Goal: Task Accomplishment & Management: Use online tool/utility

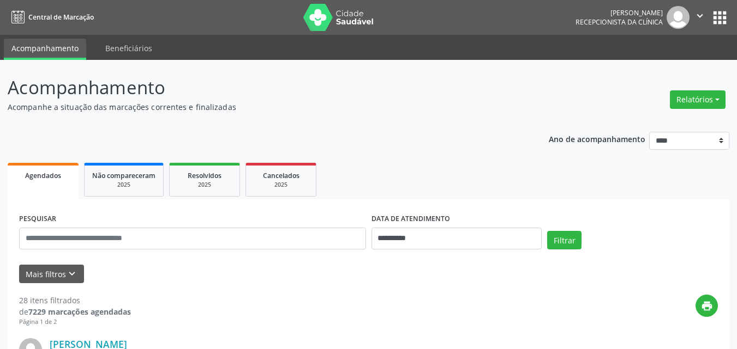
drag, startPoint x: 697, startPoint y: 100, endPoint x: 688, endPoint y: 118, distance: 20.0
click at [695, 100] on button "Relatórios" at bounding box center [698, 100] width 56 height 19
click at [647, 126] on link "Agendamentos" at bounding box center [666, 123] width 117 height 15
select select "*"
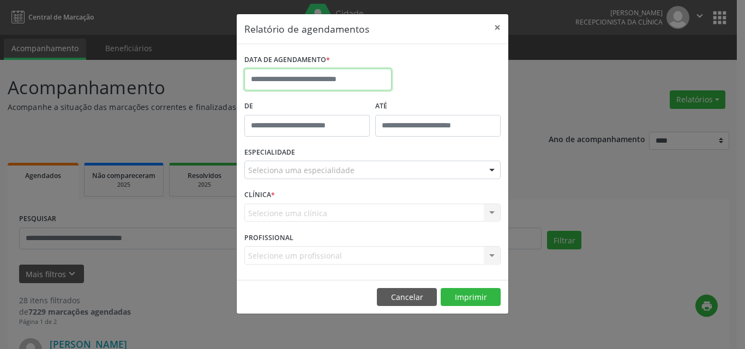
drag, startPoint x: 305, startPoint y: 79, endPoint x: 305, endPoint y: 97, distance: 18.5
click at [304, 78] on input "text" at bounding box center [317, 80] width 147 height 22
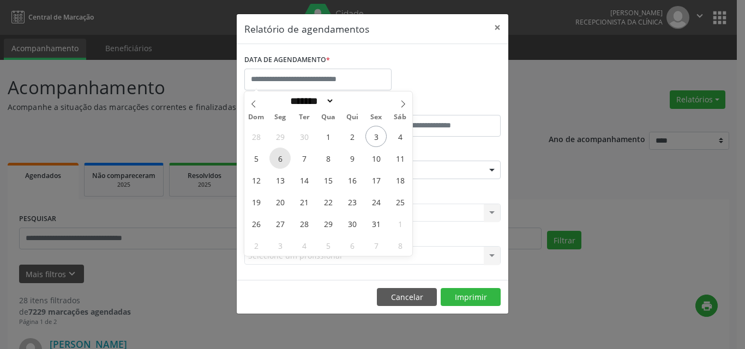
click at [283, 159] on span "6" at bounding box center [279, 158] width 21 height 21
type input "**********"
click at [302, 159] on span "7" at bounding box center [303, 158] width 21 height 21
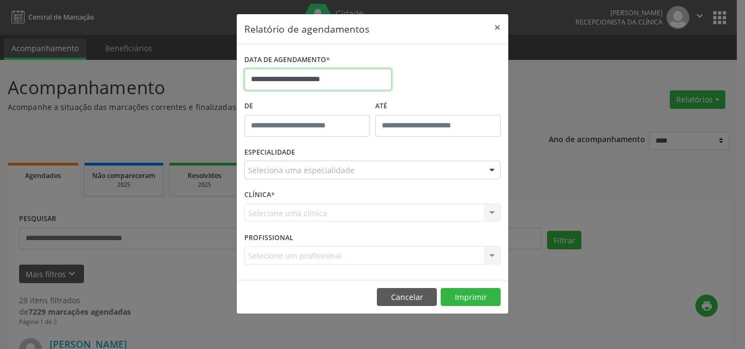
click at [321, 80] on input "**********" at bounding box center [317, 80] width 147 height 22
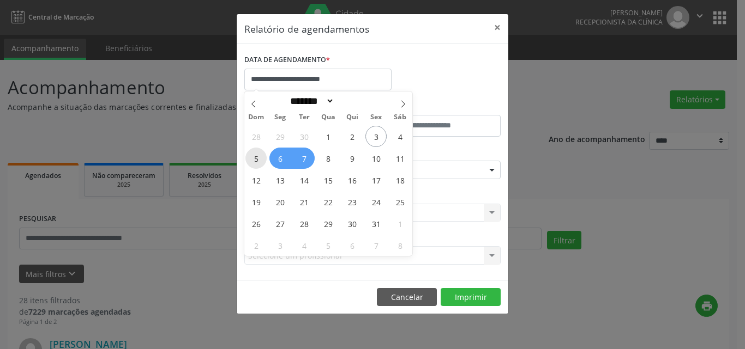
click at [257, 163] on span "5" at bounding box center [255, 158] width 21 height 21
type input "**********"
click at [281, 163] on span "6" at bounding box center [279, 158] width 21 height 21
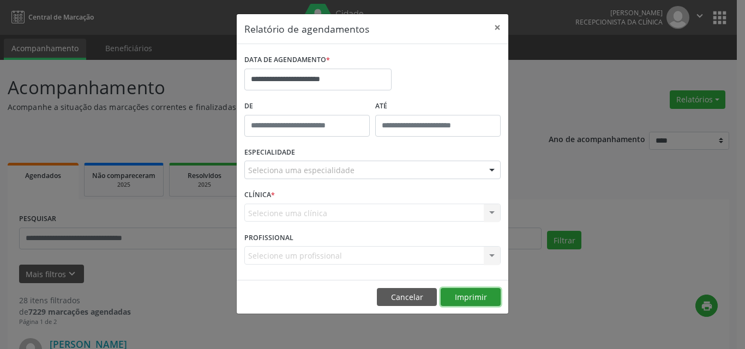
click at [465, 297] on button "Imprimir" at bounding box center [471, 297] width 60 height 19
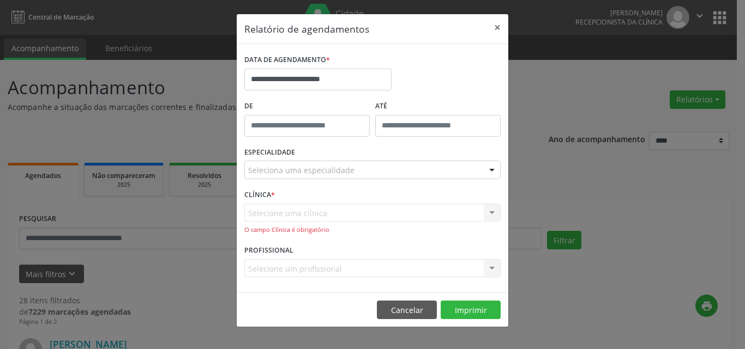
click at [349, 174] on div "Seleciona uma especialidade" at bounding box center [372, 170] width 256 height 19
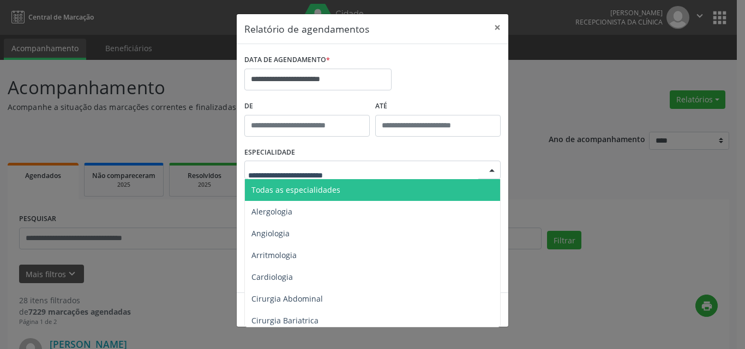
click at [358, 194] on span "Todas as especialidades" at bounding box center [373, 190] width 257 height 22
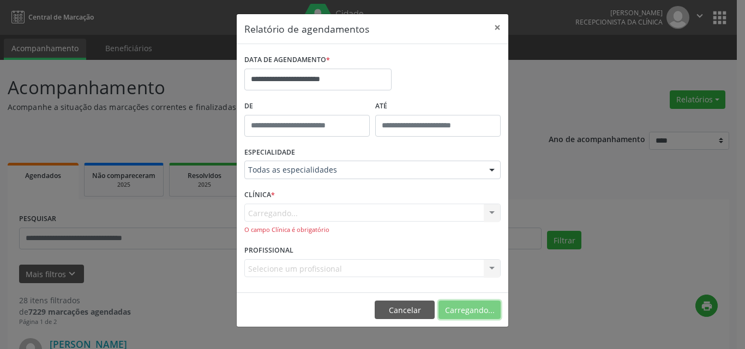
click at [460, 306] on button "Carregando..." at bounding box center [469, 310] width 62 height 19
